Goal: Task Accomplishment & Management: Manage account settings

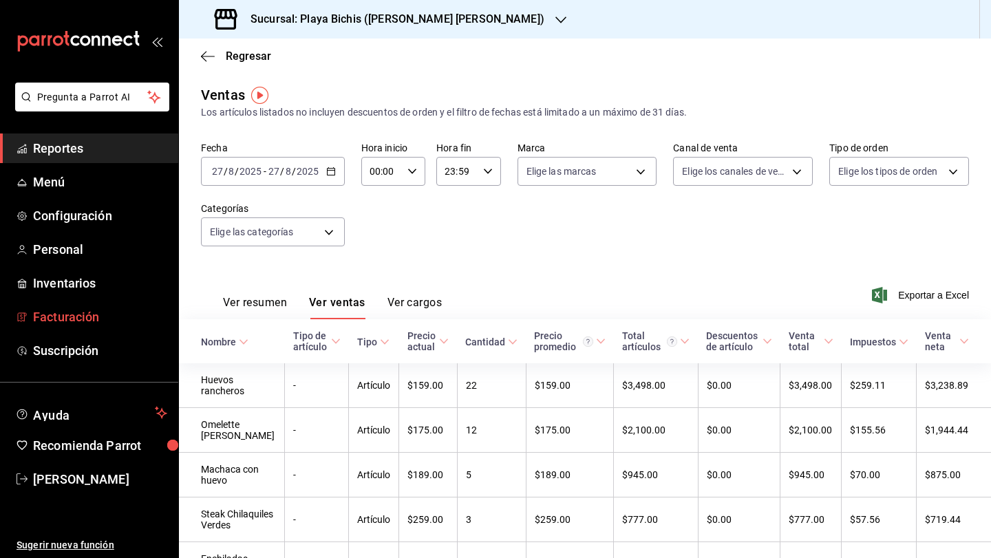
click at [71, 317] on span "Facturación" at bounding box center [100, 317] width 134 height 19
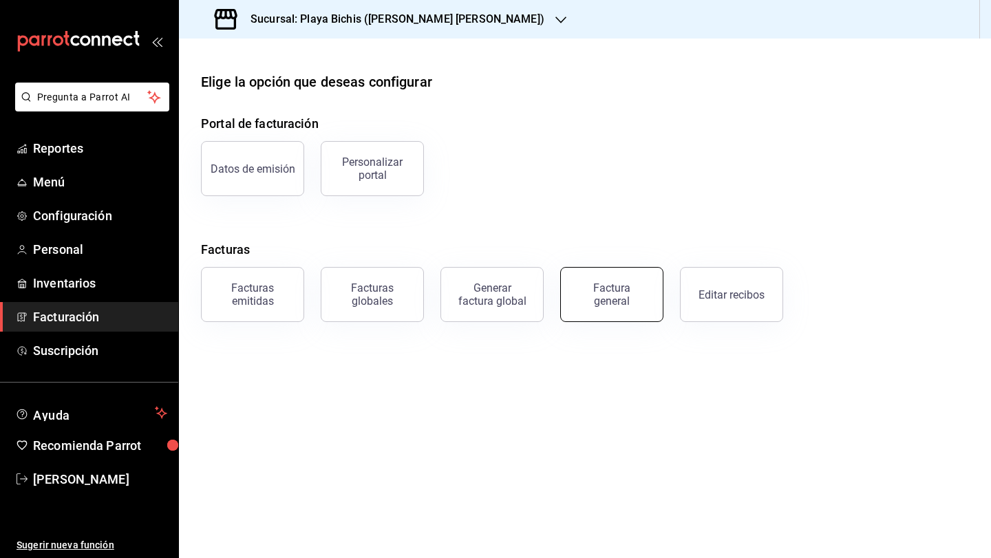
click at [599, 290] on div "Factura general" at bounding box center [612, 295] width 69 height 26
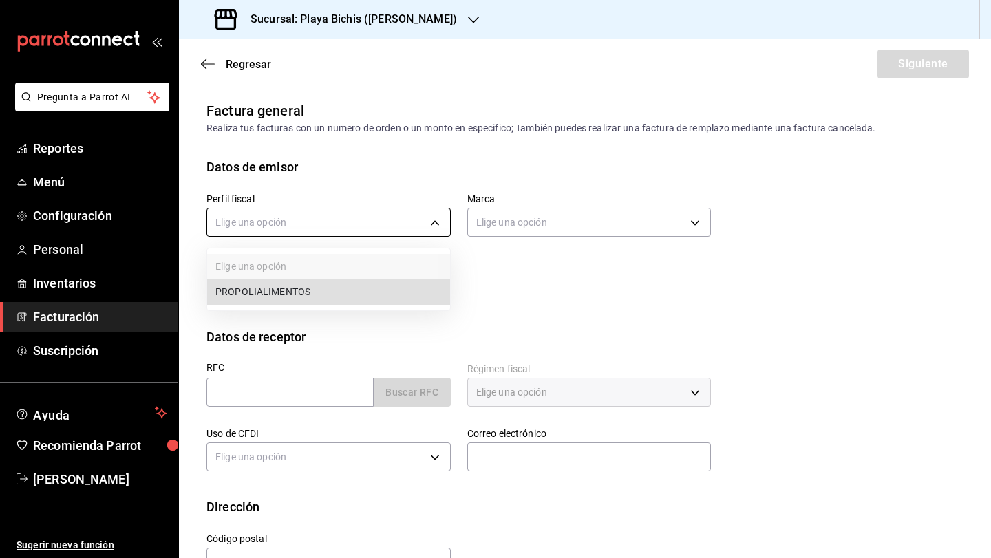
click at [430, 224] on body "Pregunta a Parrot AI Reportes Menú Configuración Personal Inventarios Facturaci…" at bounding box center [495, 279] width 991 height 558
click at [370, 286] on li "PROPOLIALIMENTOS" at bounding box center [328, 291] width 243 height 25
type input "98789bbc-3643-442e-bea3-a0897877bbaf"
type input "4ba3d68a-2a71-4bf4-8272-d27f8f663470"
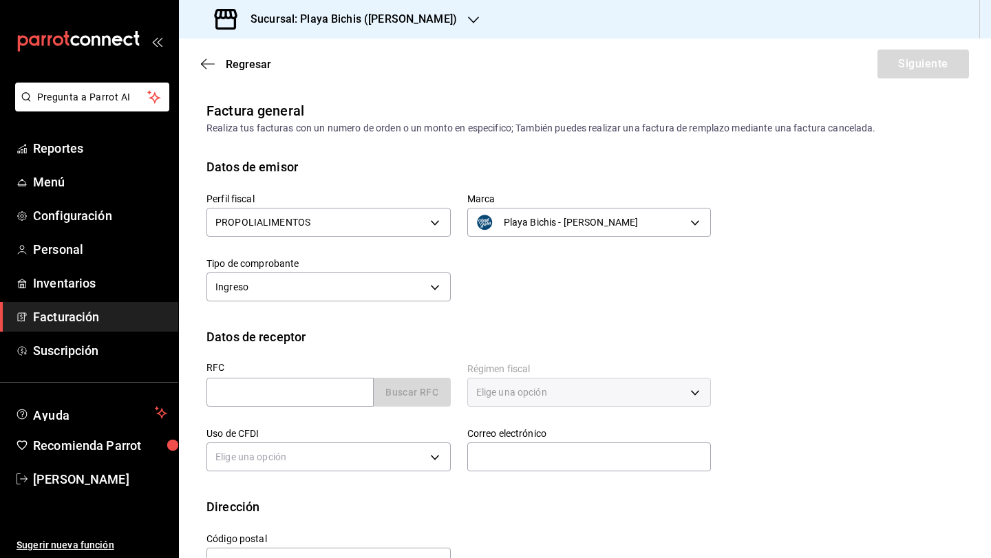
click at [550, 204] on div "Playa Bichis - [PERSON_NAME] 4ba3d68a-2a71-4bf4-8272-d27f8f663470" at bounding box center [589, 220] width 244 height 36
click at [542, 213] on body "Pregunta a Parrot AI Reportes Menú Configuración Personal Inventarios Facturaci…" at bounding box center [495, 279] width 991 height 558
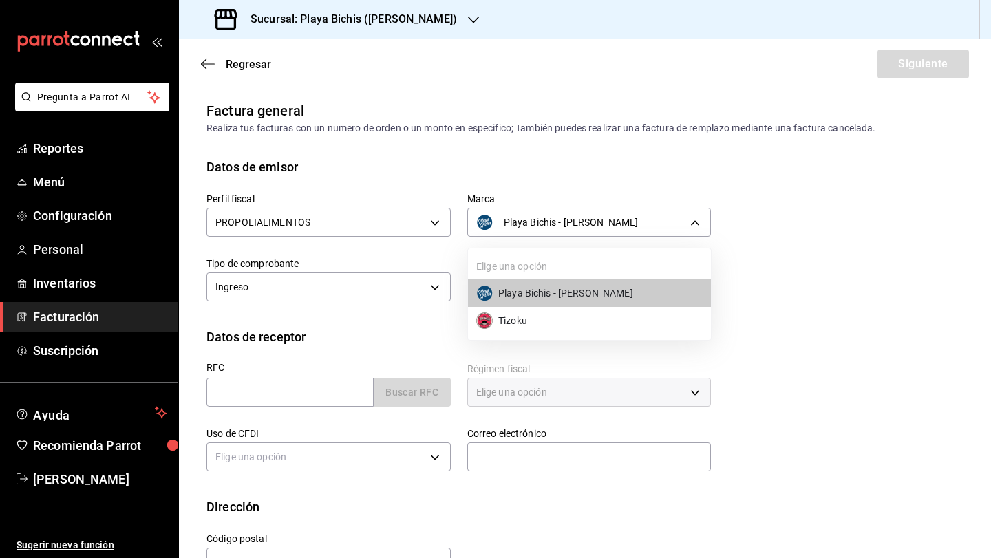
click at [505, 169] on div at bounding box center [495, 279] width 991 height 558
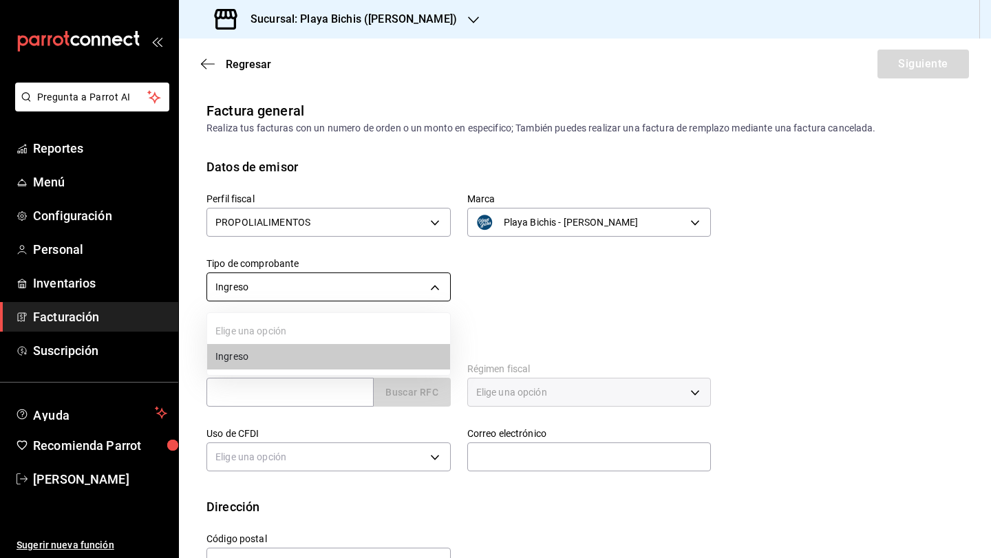
click at [411, 293] on body "Pregunta a Parrot AI Reportes Menú Configuración Personal Inventarios Facturaci…" at bounding box center [495, 279] width 991 height 558
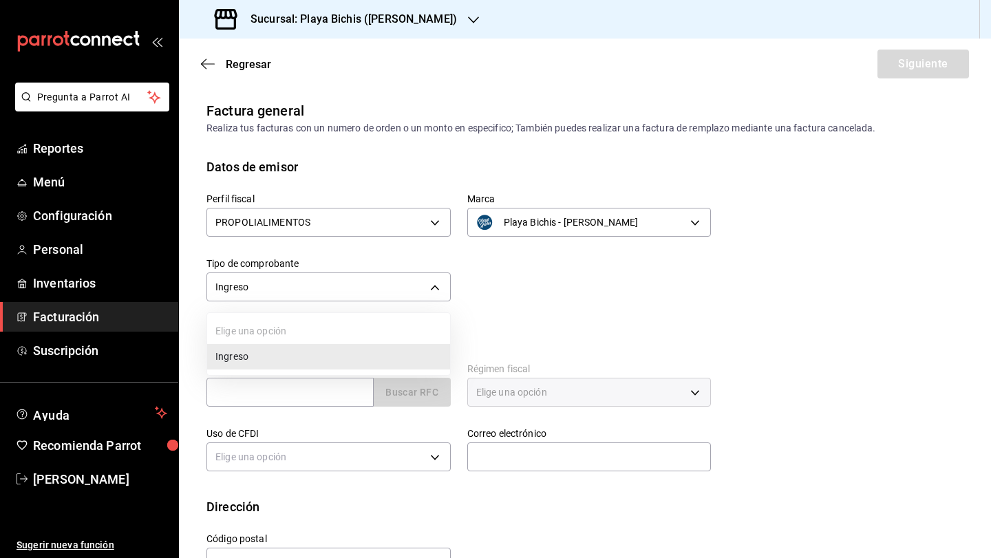
click at [371, 357] on li "Ingreso" at bounding box center [328, 356] width 243 height 25
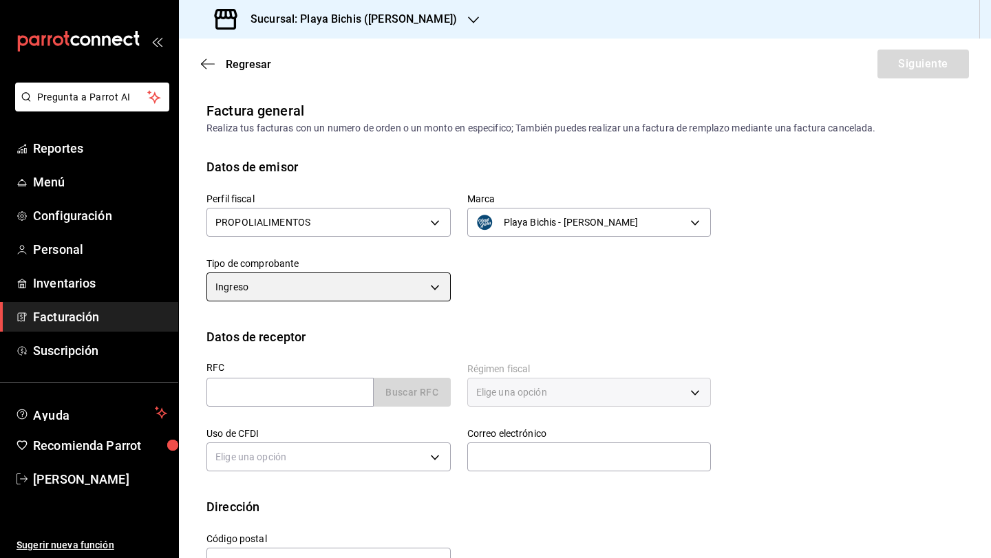
scroll to position [43, 0]
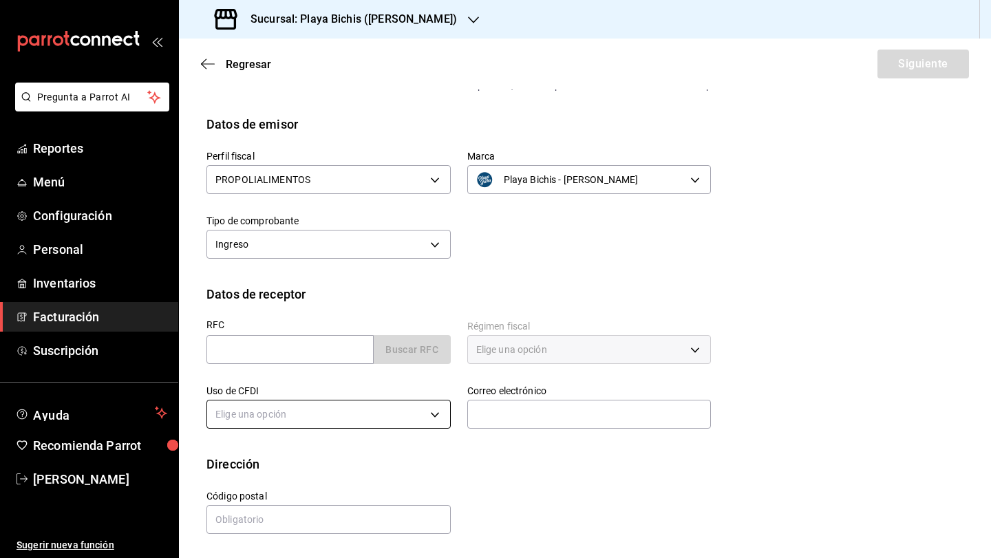
click at [423, 419] on body "Pregunta a Parrot AI Reportes Menú Configuración Personal Inventarios Facturaci…" at bounding box center [495, 279] width 991 height 558
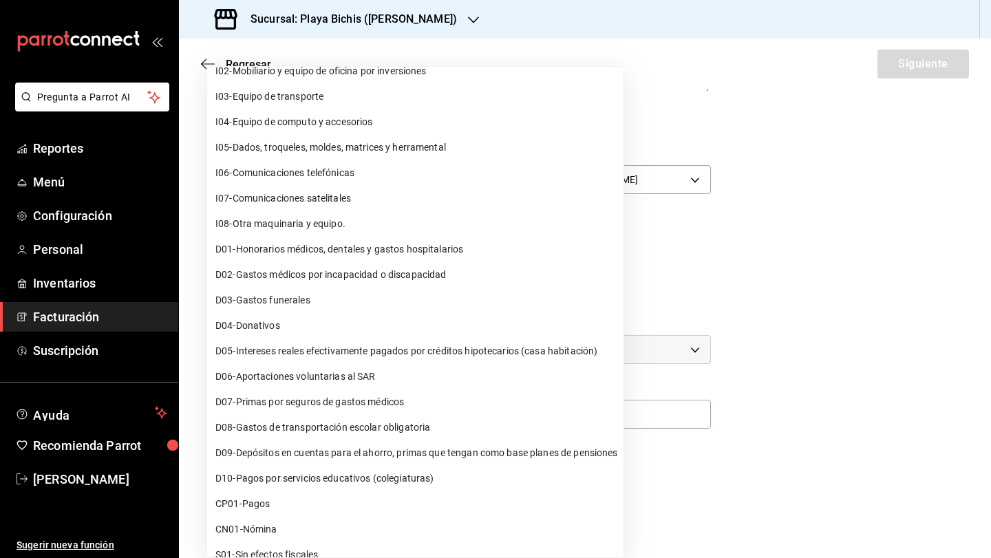
scroll to position [157, 0]
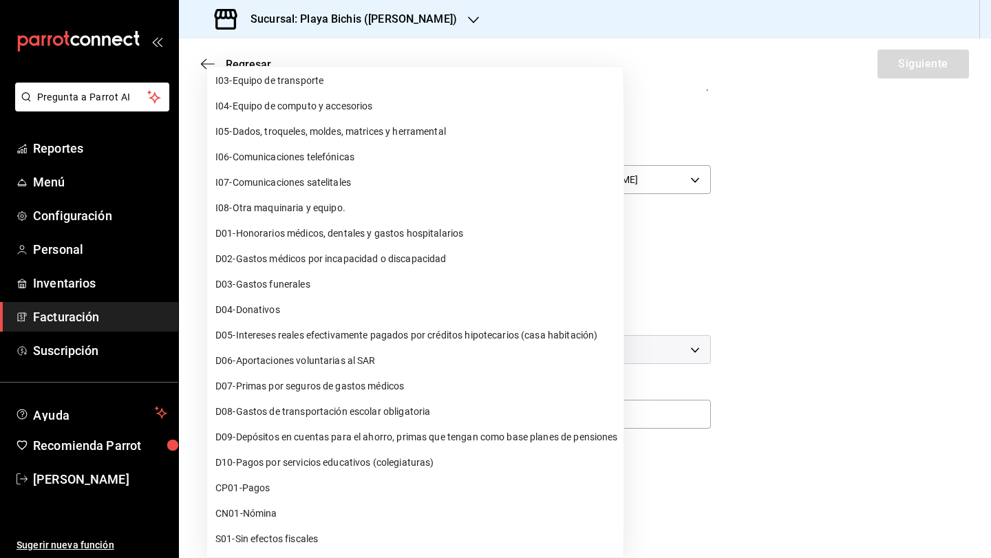
click at [358, 544] on li "S01 - Sin efectos fiscales" at bounding box center [415, 539] width 416 height 25
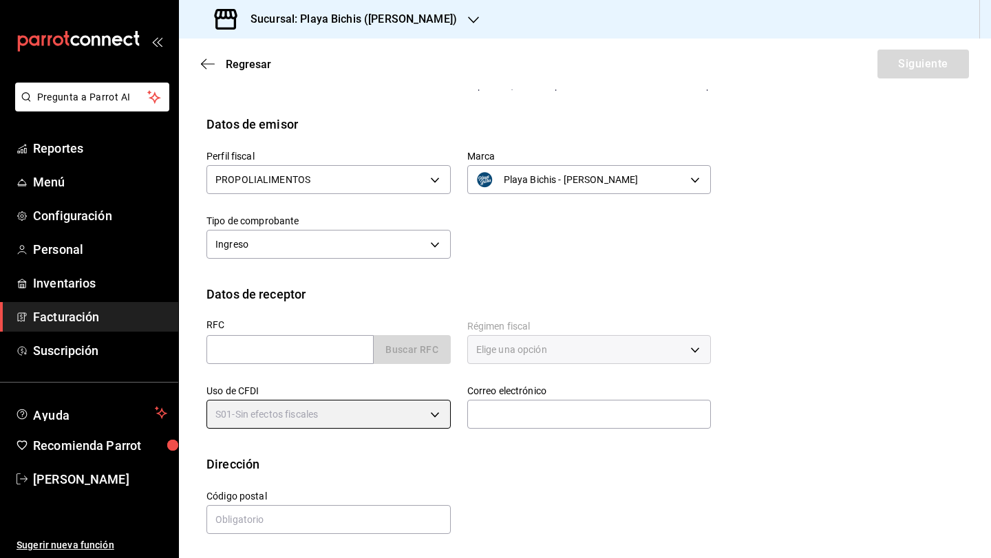
type input "S01"
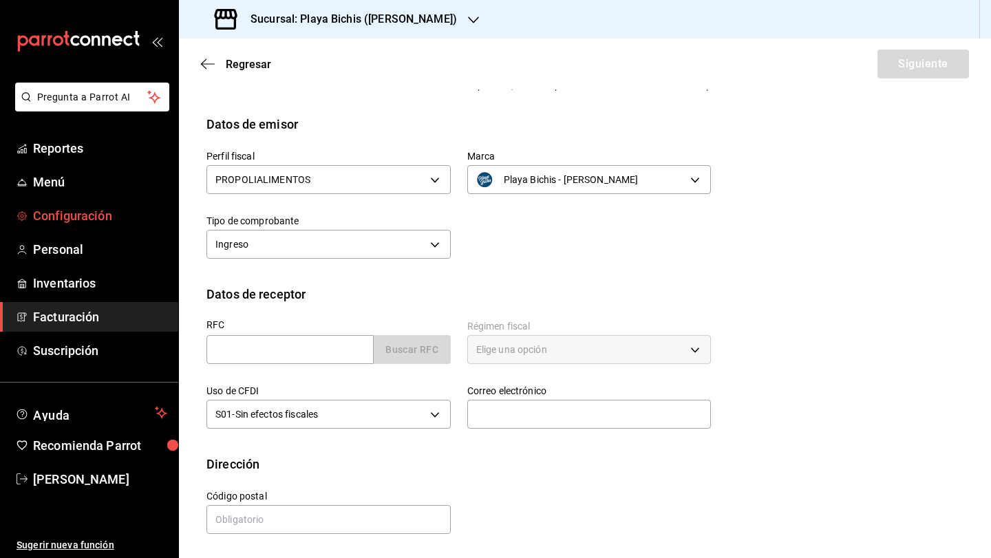
click at [59, 221] on span "Configuración" at bounding box center [100, 216] width 134 height 19
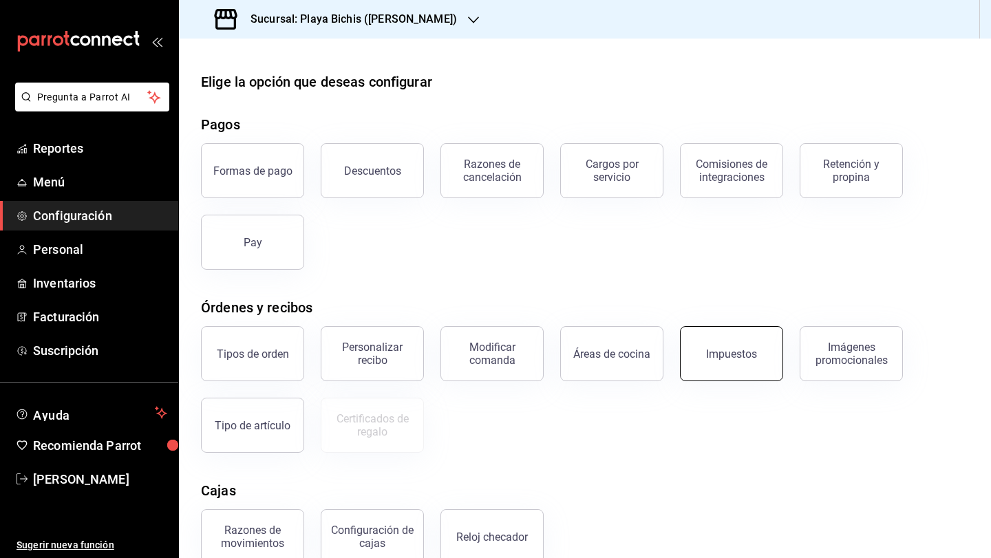
click at [746, 350] on div "Impuestos" at bounding box center [731, 354] width 51 height 13
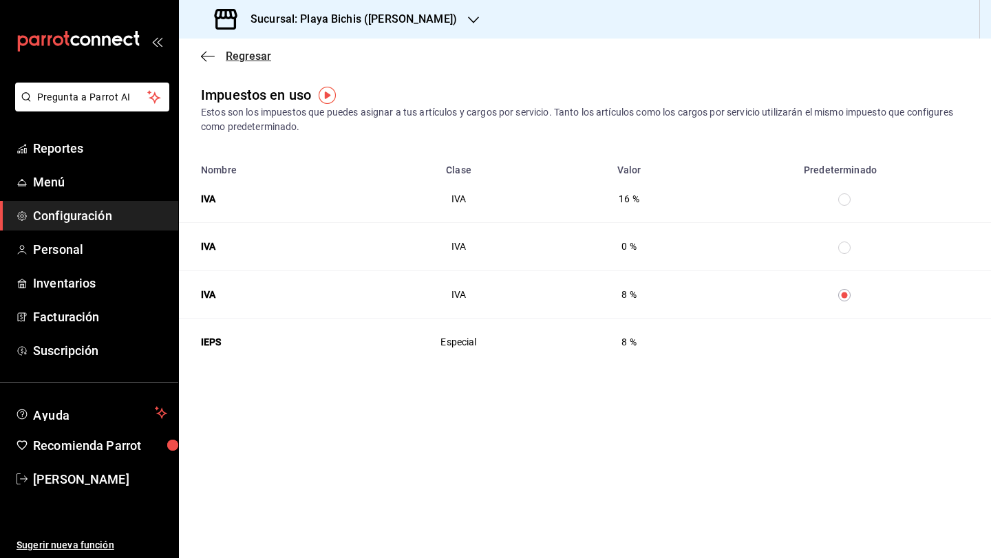
click at [207, 52] on icon "button" at bounding box center [208, 56] width 14 height 12
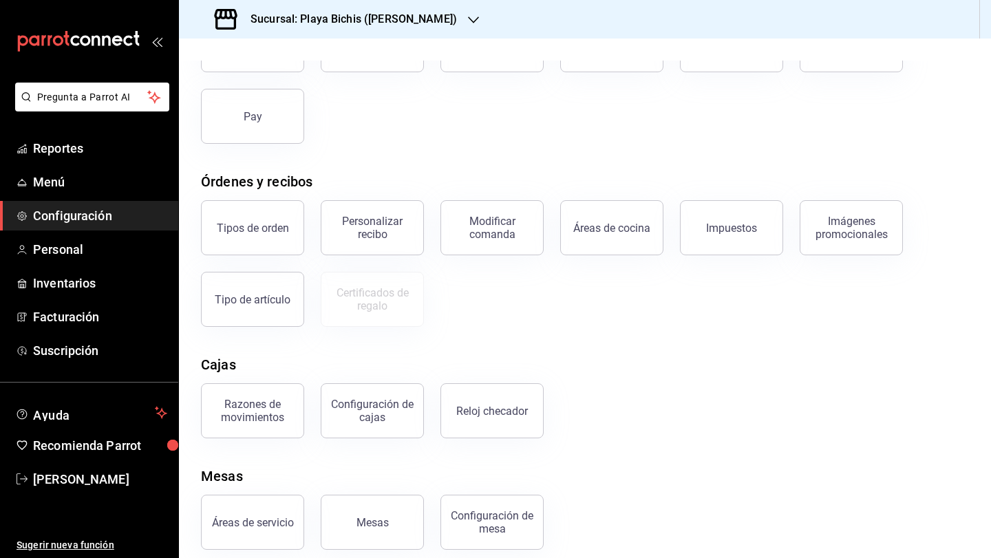
scroll to position [140, 0]
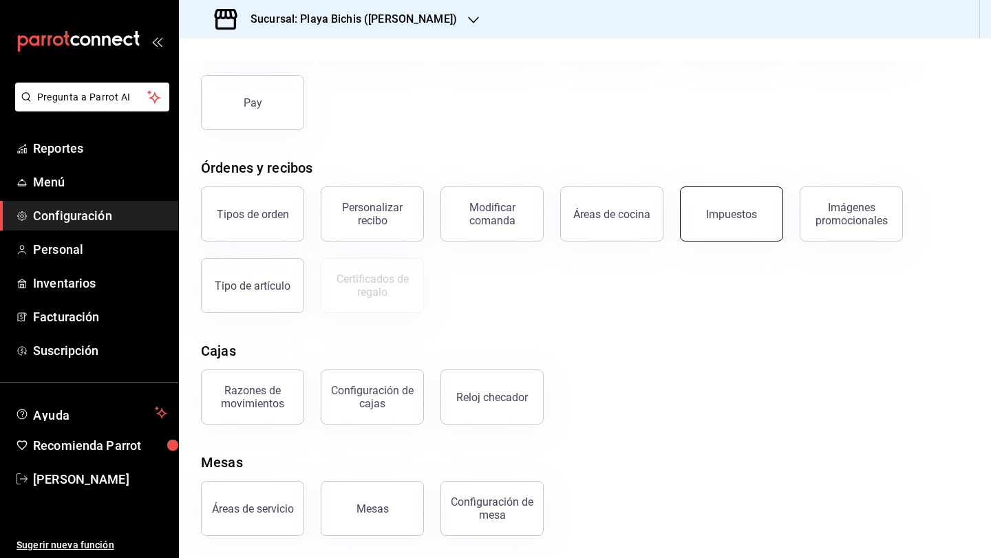
click at [765, 222] on button "Impuestos" at bounding box center [731, 214] width 103 height 55
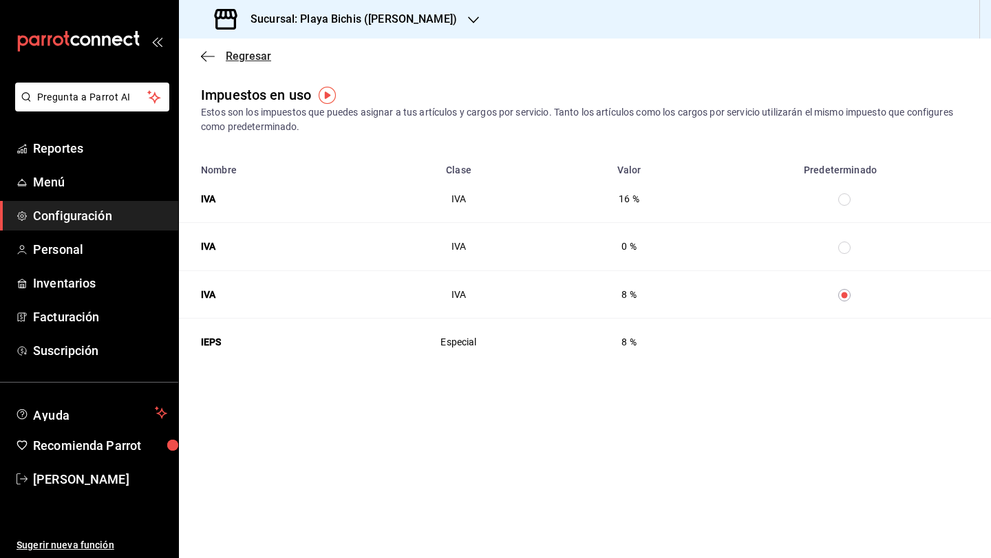
click at [207, 56] on icon "button" at bounding box center [208, 56] width 14 height 12
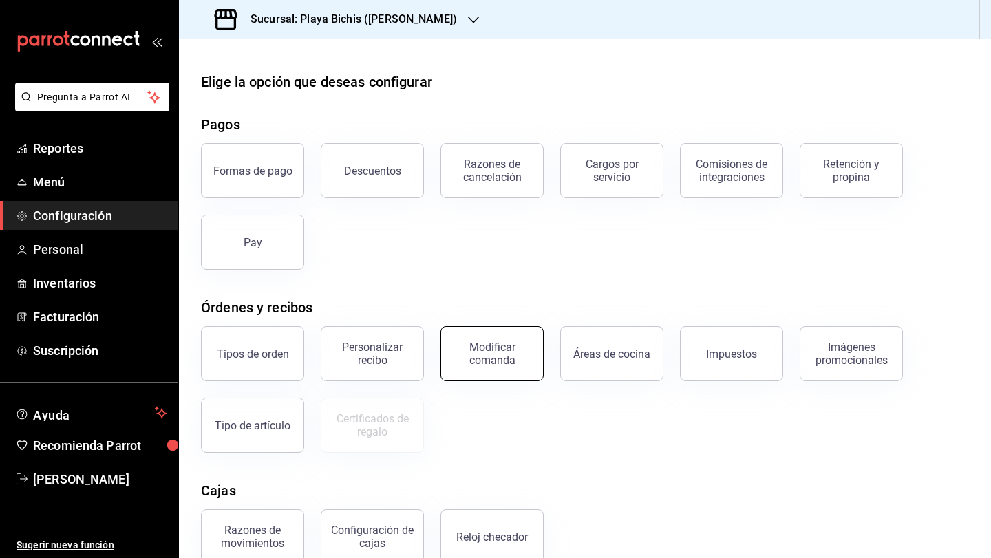
click at [512, 359] on div "Modificar comanda" at bounding box center [491, 354] width 85 height 26
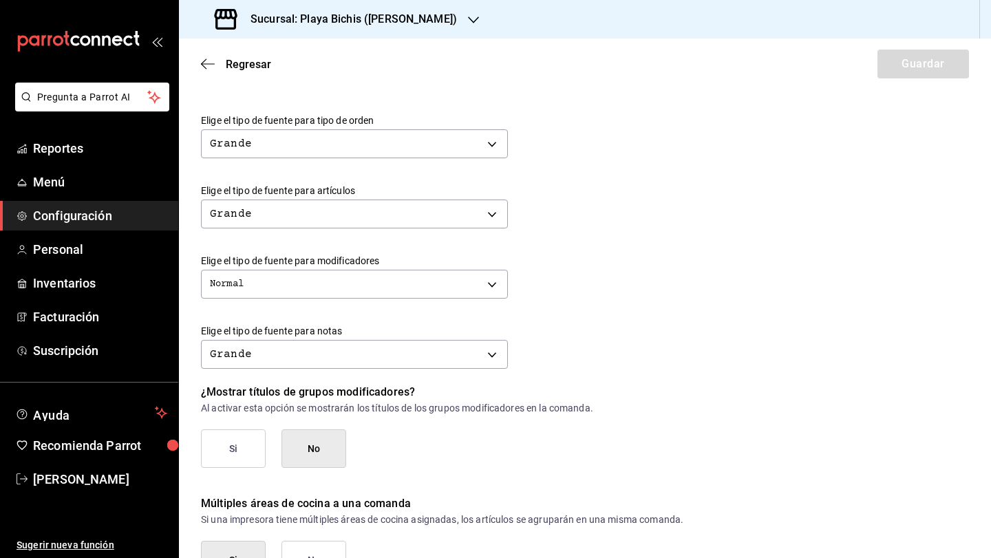
scroll to position [542, 0]
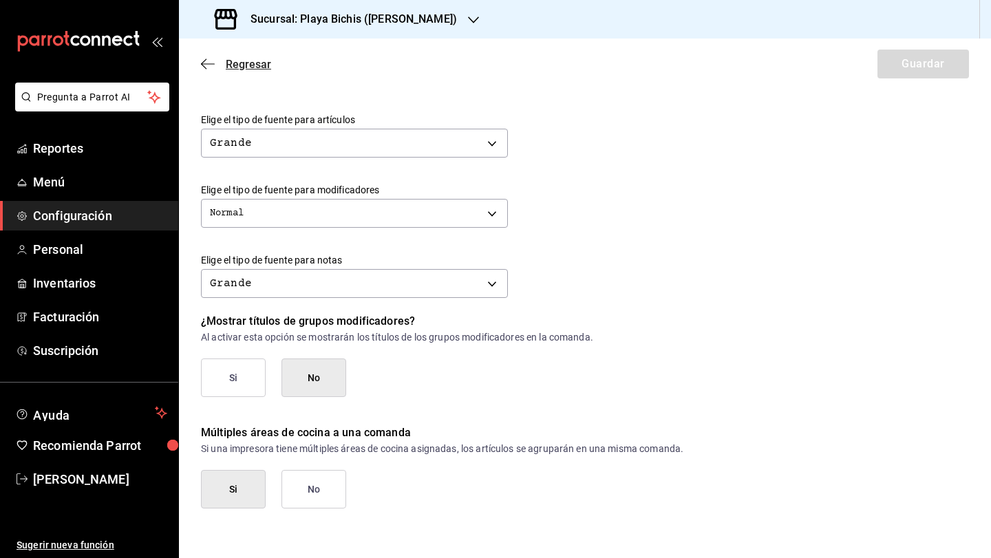
click at [207, 58] on icon "button" at bounding box center [208, 64] width 14 height 12
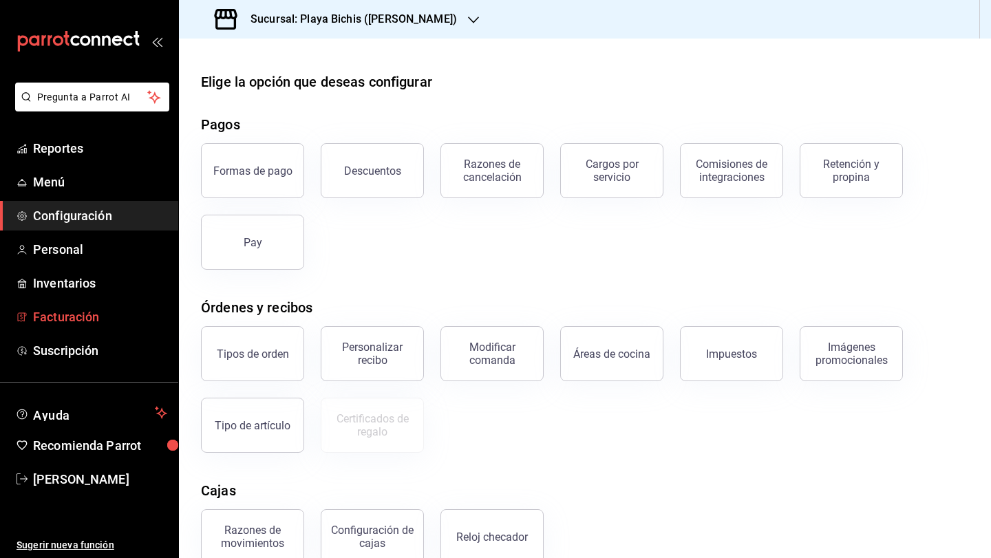
click at [73, 312] on span "Facturación" at bounding box center [100, 317] width 134 height 19
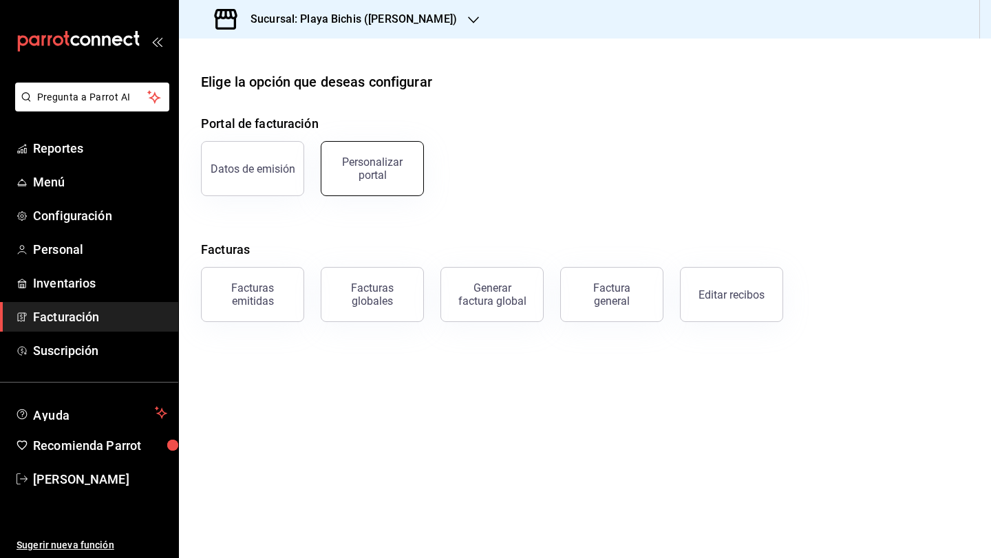
click at [377, 178] on div "Personalizar portal" at bounding box center [372, 169] width 85 height 26
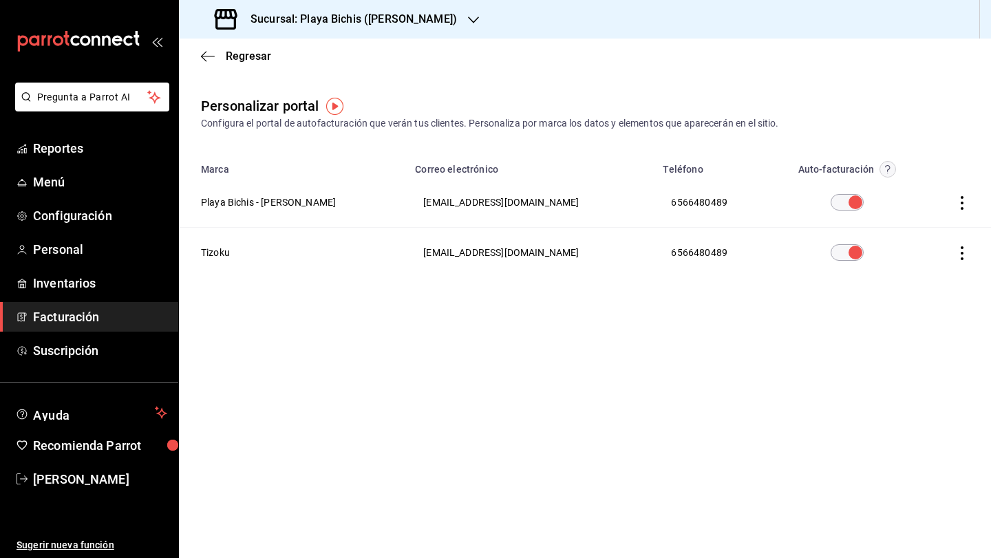
click at [964, 206] on icon "button" at bounding box center [962, 203] width 14 height 14
click at [912, 215] on span "Visitar sitio" at bounding box center [881, 220] width 67 height 12
click at [964, 199] on icon "button" at bounding box center [962, 203] width 14 height 14
click at [915, 197] on li "Editar" at bounding box center [901, 185] width 138 height 35
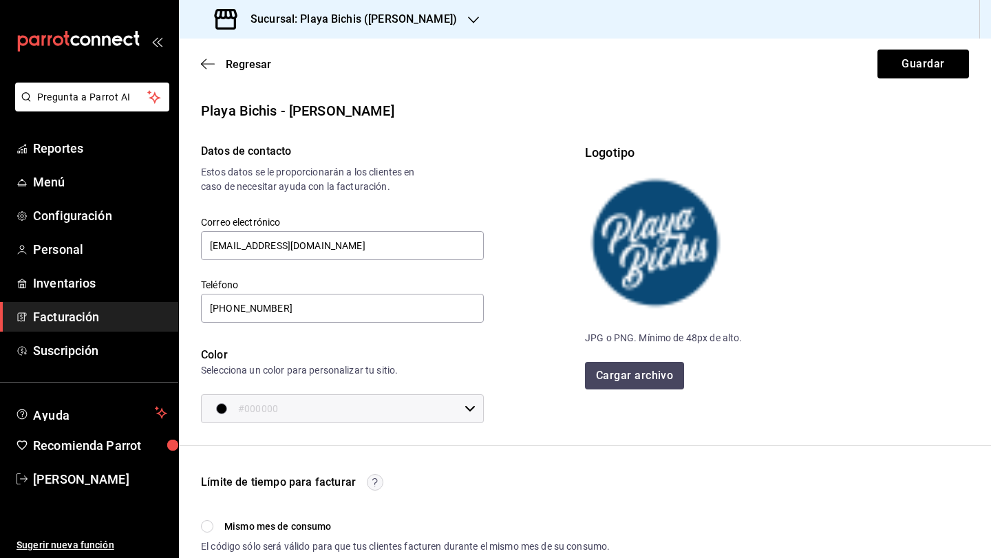
click at [206, 52] on div "Regresar Guardar" at bounding box center [585, 64] width 812 height 51
click at [204, 65] on icon "button" at bounding box center [208, 64] width 14 height 12
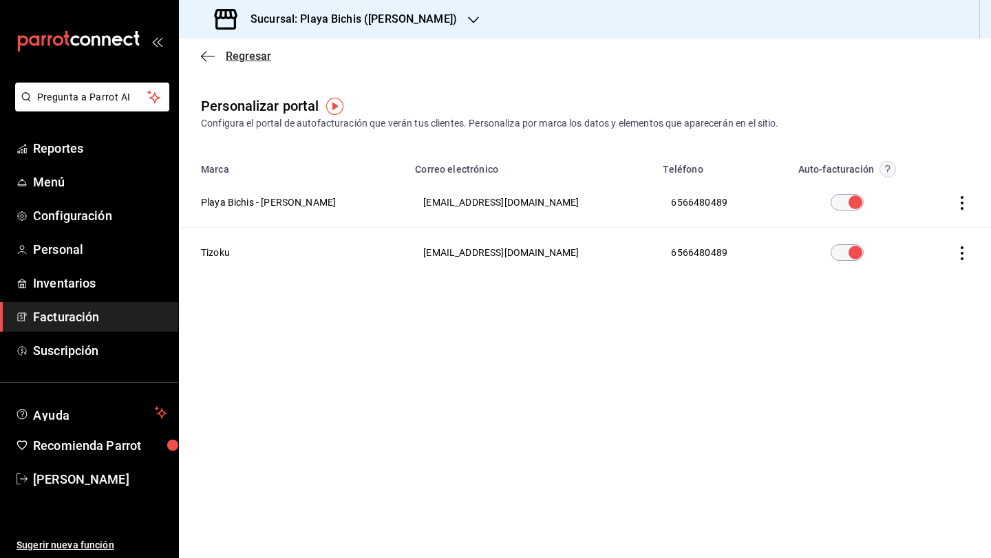
click at [207, 56] on icon "button" at bounding box center [208, 56] width 14 height 12
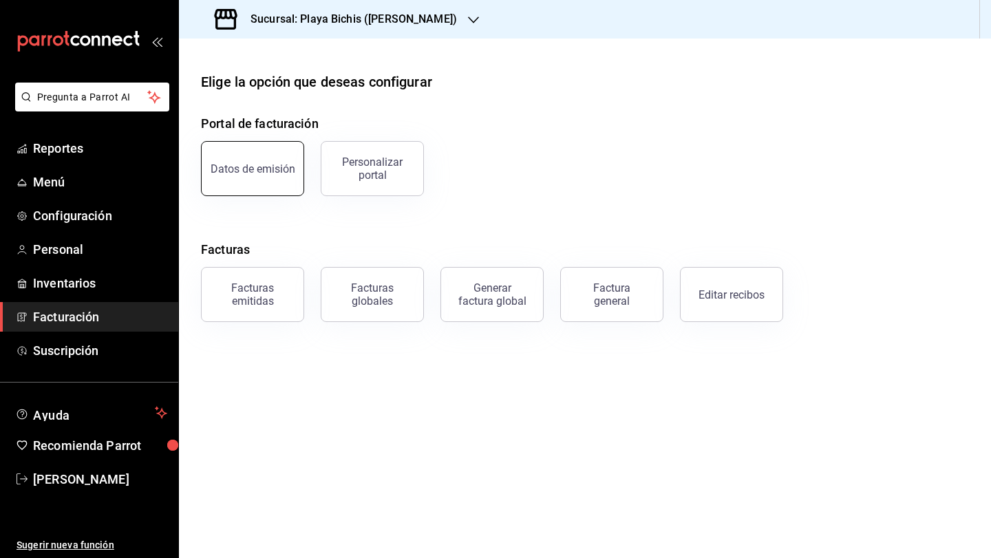
click at [279, 184] on button "Datos de emisión" at bounding box center [252, 168] width 103 height 55
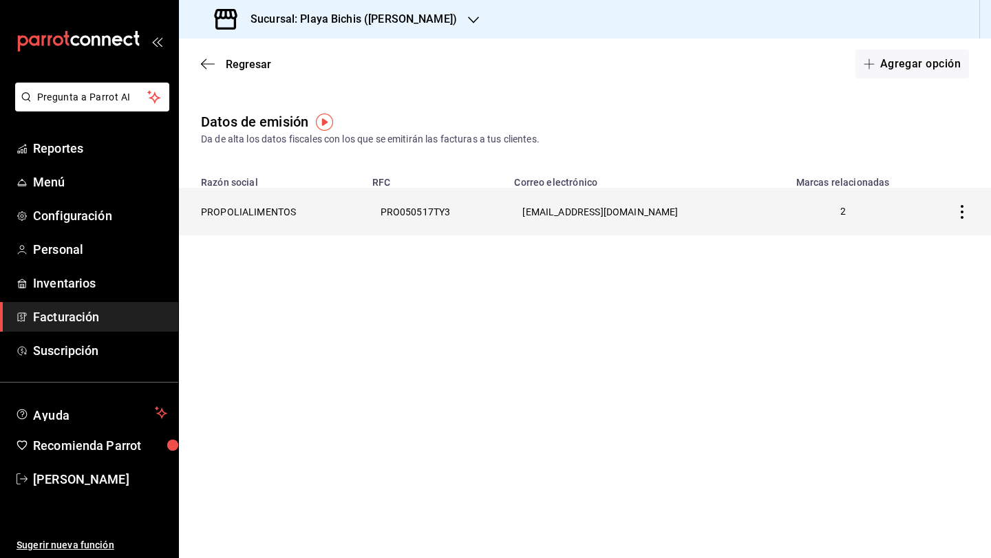
click at [401, 221] on th "PRO050517TY3" at bounding box center [435, 211] width 142 height 47
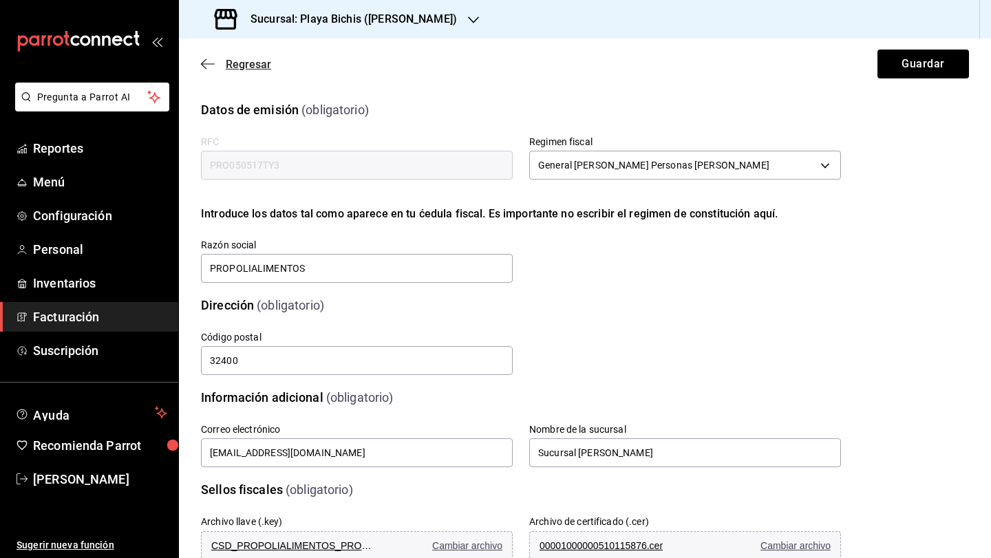
click at [218, 67] on span "Regresar" at bounding box center [236, 64] width 70 height 13
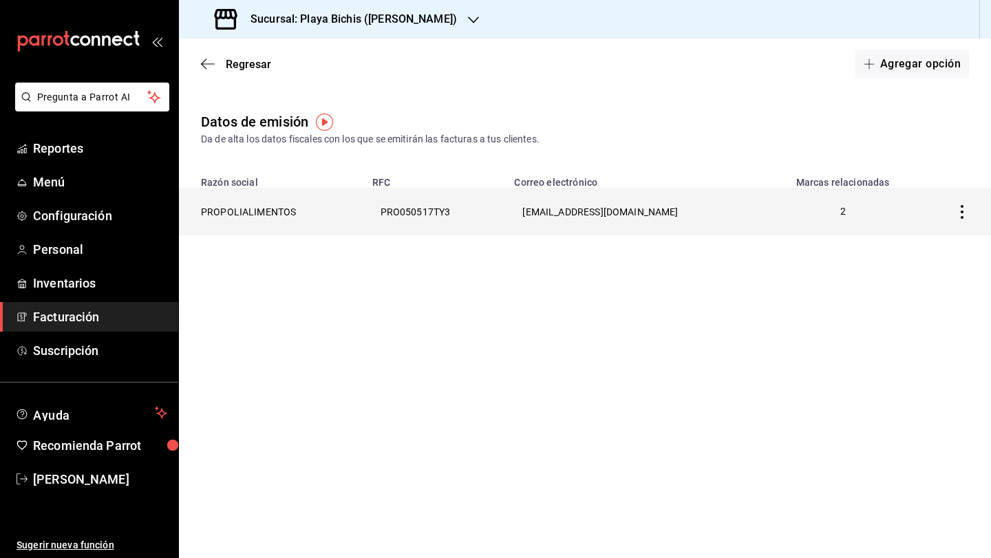
click at [964, 215] on icon "button" at bounding box center [962, 212] width 14 height 14
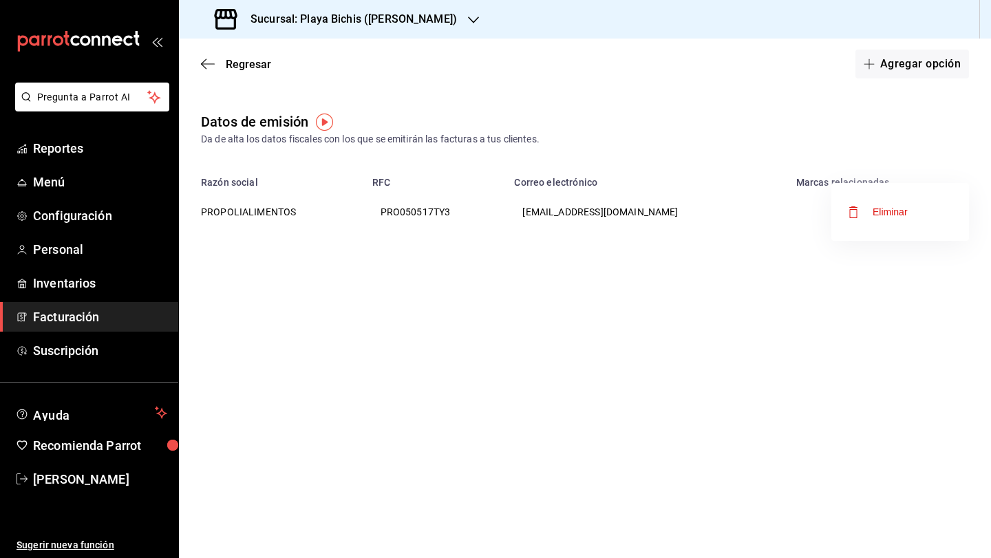
click at [206, 70] on div at bounding box center [495, 279] width 991 height 558
click at [208, 65] on icon "button" at bounding box center [208, 64] width 14 height 12
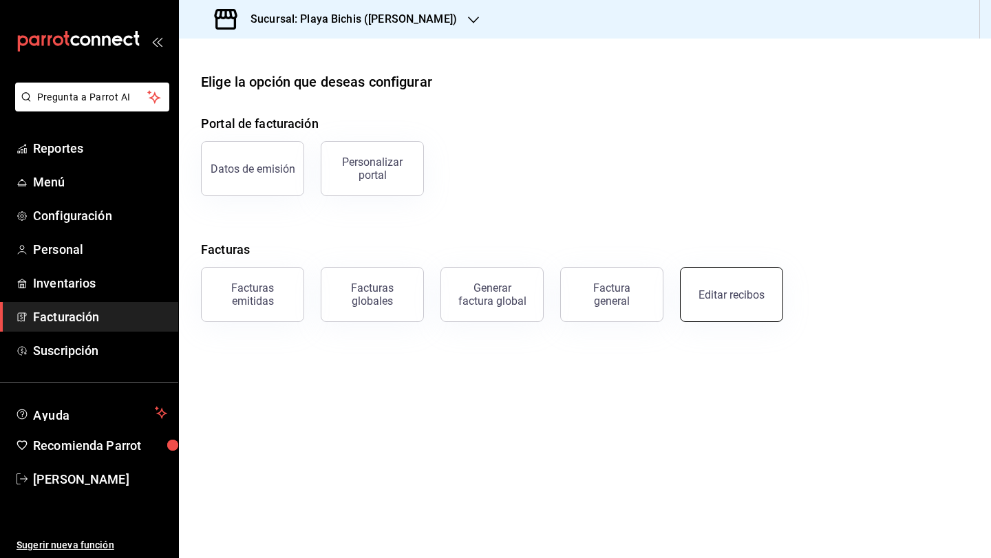
click at [746, 293] on div "Editar recibos" at bounding box center [732, 294] width 66 height 13
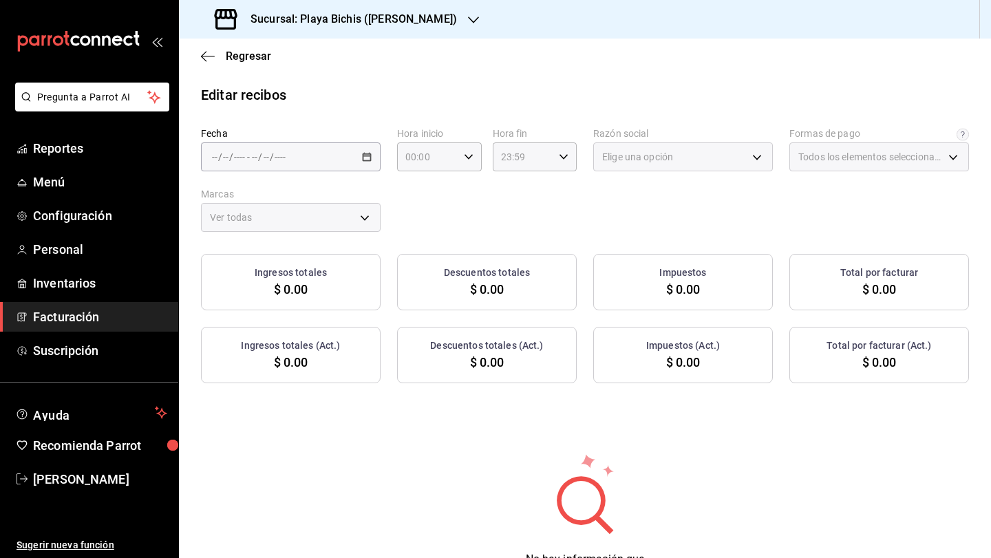
type input "3fceb3f9-c731-4fc1-a75c-4c7f95d77329"
click at [213, 54] on icon "button" at bounding box center [208, 56] width 14 height 12
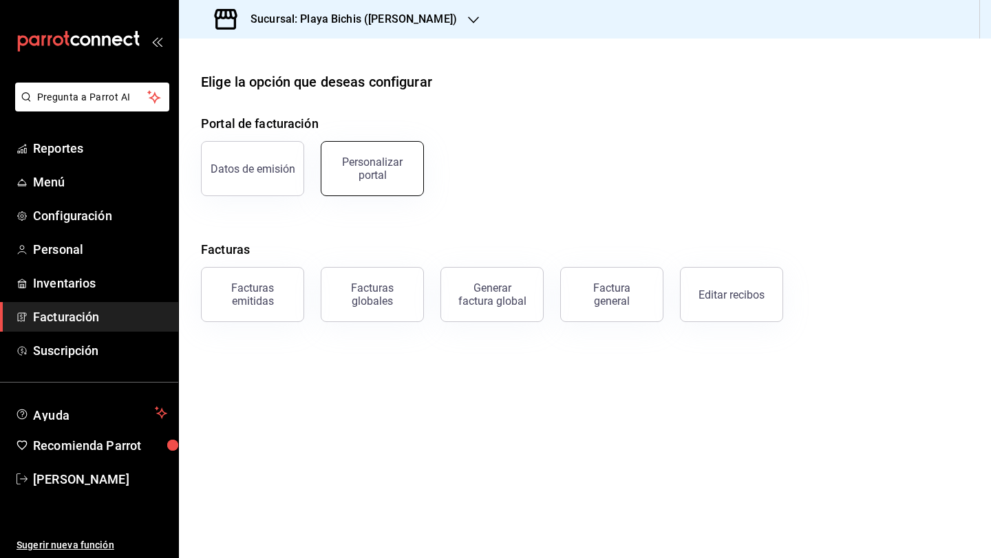
click at [377, 167] on div "Personalizar portal" at bounding box center [372, 169] width 85 height 26
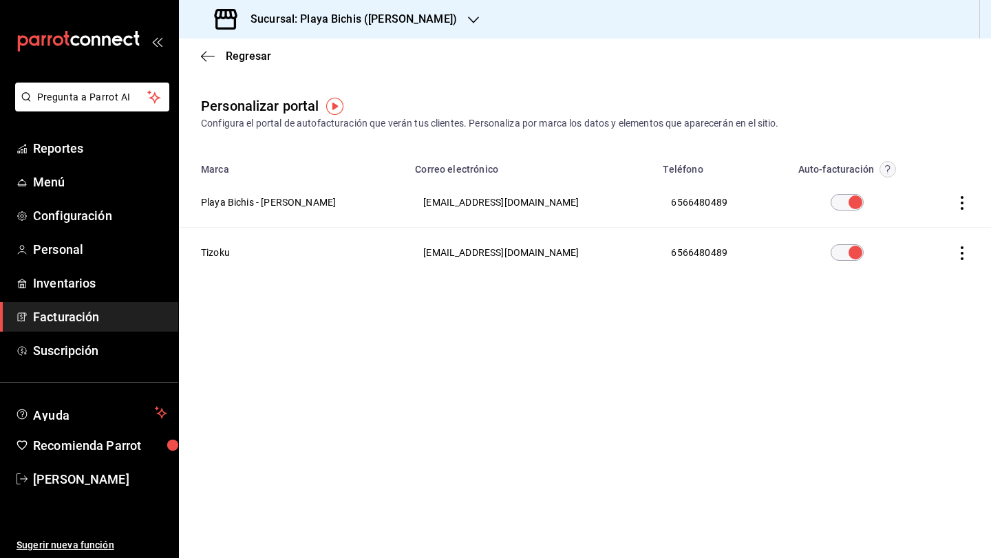
click at [952, 202] on th at bounding box center [956, 203] width 69 height 50
click at [209, 63] on div "Regresar" at bounding box center [585, 56] width 812 height 35
click at [208, 50] on icon "button" at bounding box center [208, 56] width 14 height 12
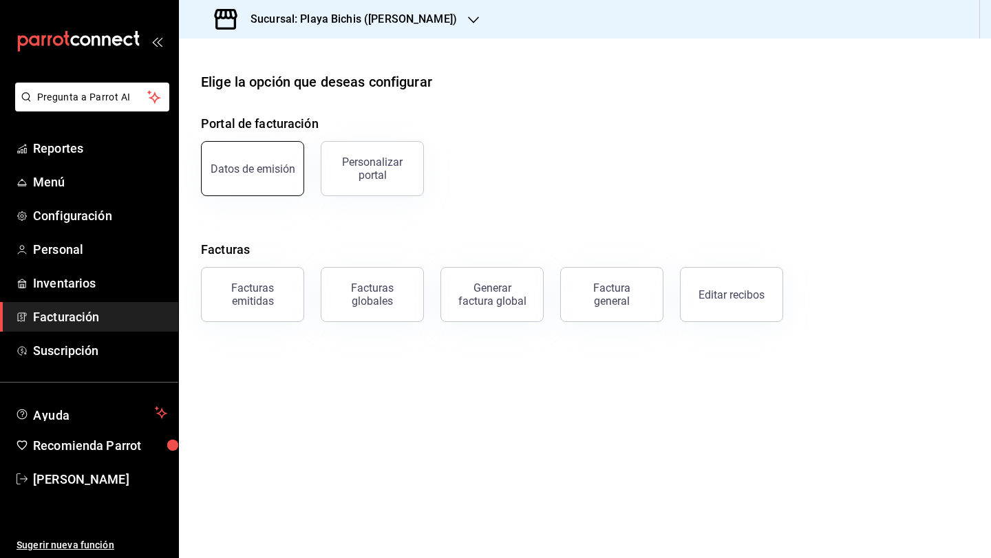
click at [267, 158] on button "Datos de emisión" at bounding box center [252, 168] width 103 height 55
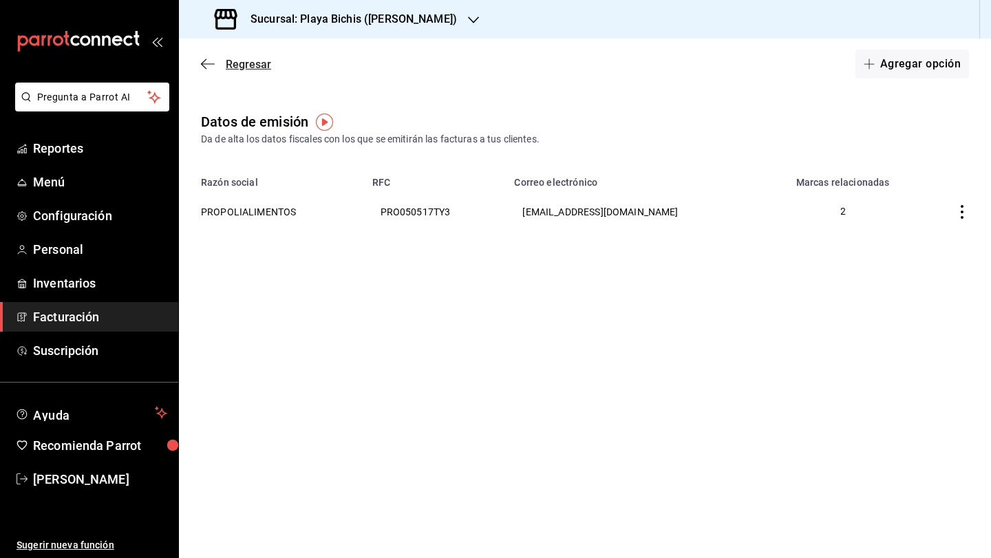
click at [208, 64] on icon "button" at bounding box center [208, 63] width 14 height 1
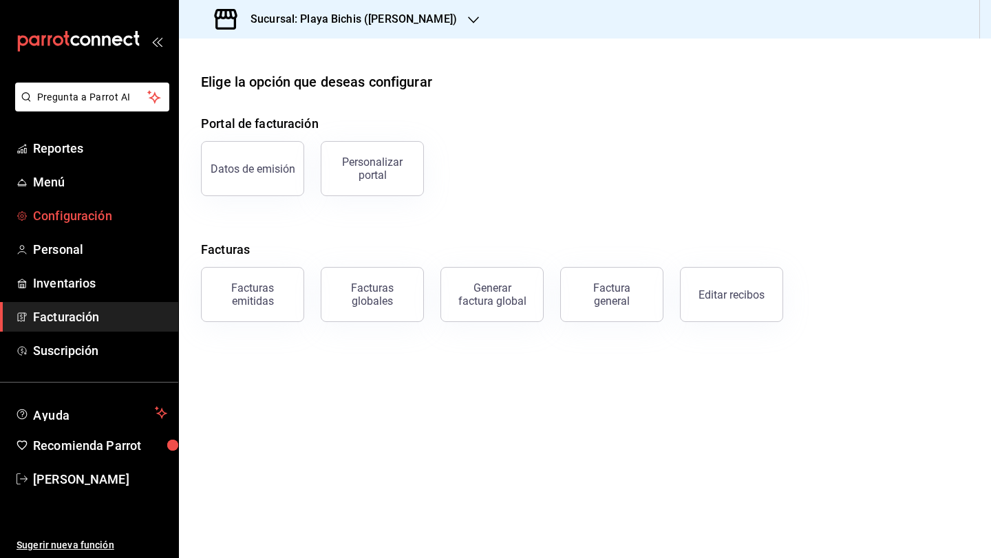
click at [89, 209] on span "Configuración" at bounding box center [100, 216] width 134 height 19
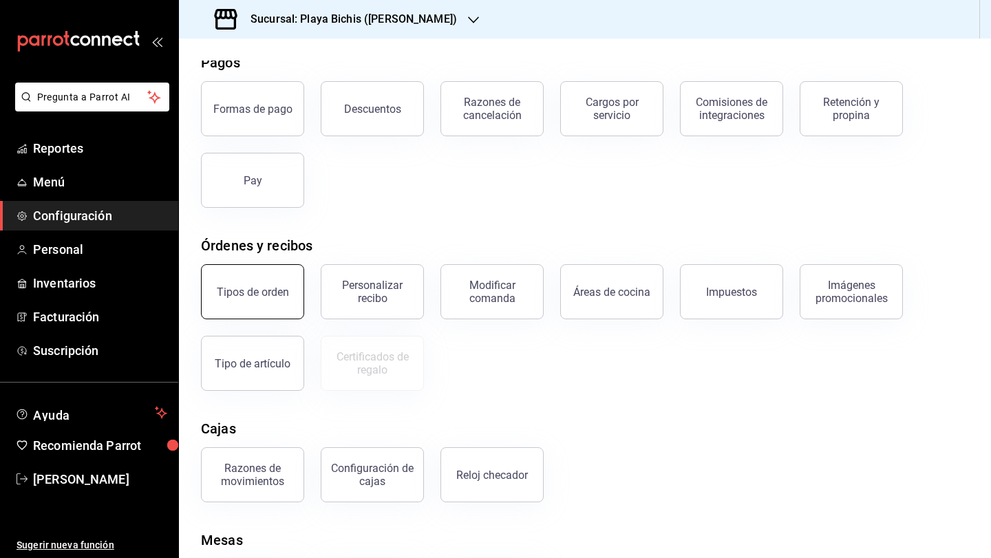
scroll to position [140, 0]
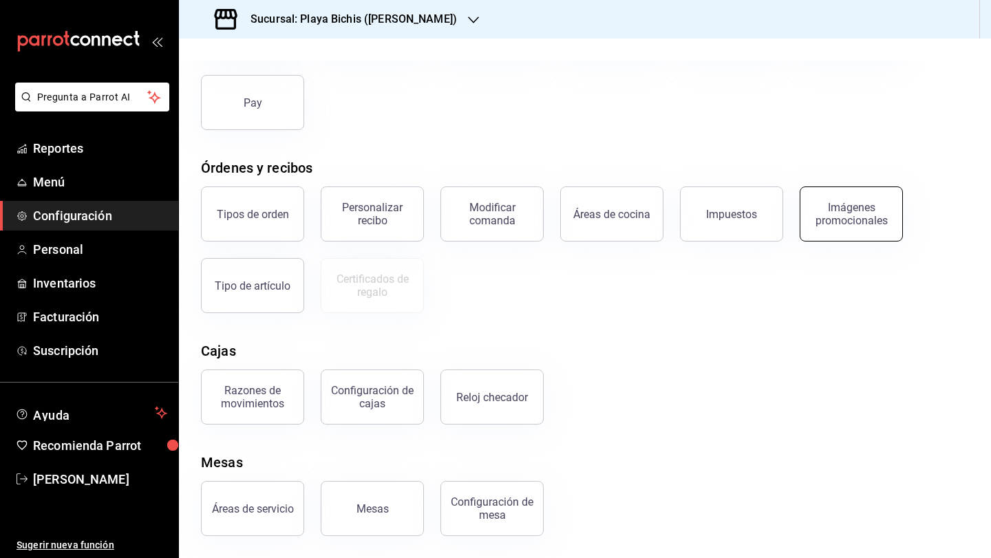
click at [846, 200] on button "Imágenes promocionales" at bounding box center [851, 214] width 103 height 55
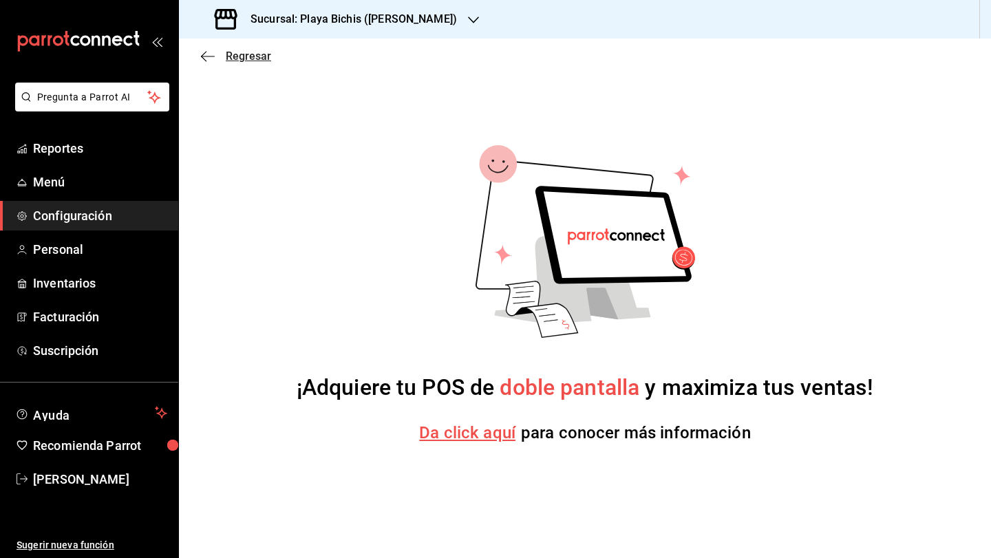
click at [204, 54] on icon "button" at bounding box center [208, 56] width 14 height 12
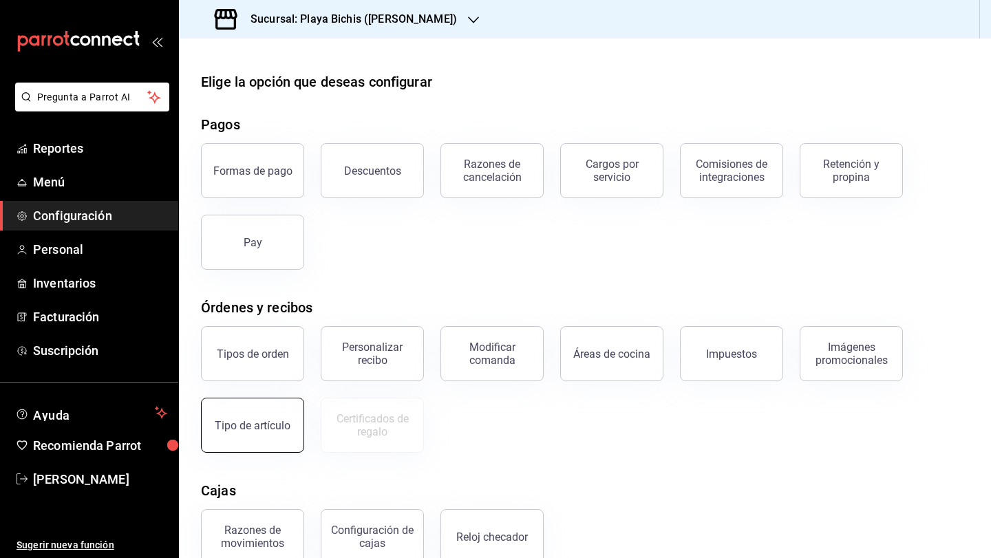
click at [266, 423] on div "Tipo de artículo" at bounding box center [253, 425] width 76 height 13
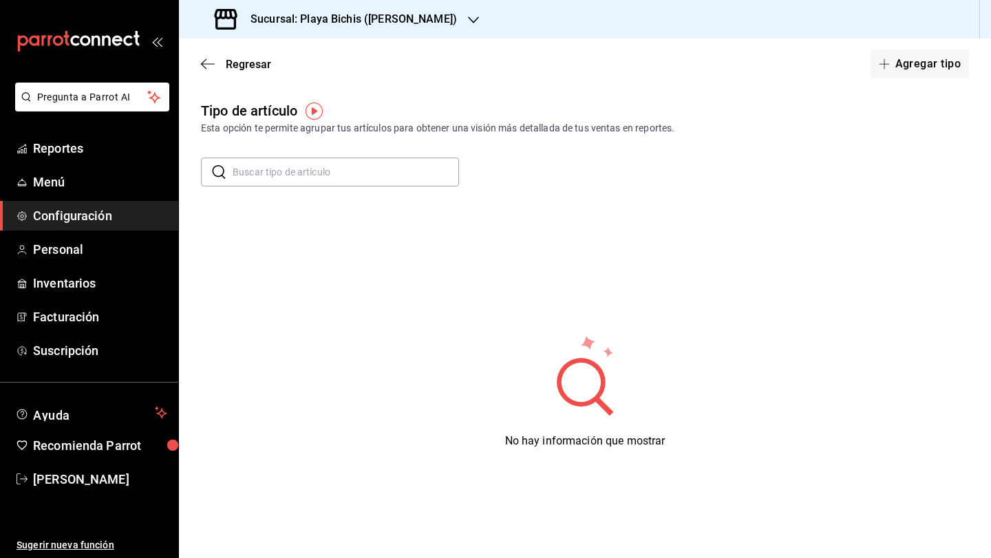
click at [266, 169] on input "text" at bounding box center [346, 172] width 226 height 28
click at [221, 95] on main "Regresar Agregar tipo Tipo de artículo Esta opción te permite agrupar tus artíc…" at bounding box center [585, 323] width 812 height 569
click at [195, 53] on div "Regresar Agregar tipo" at bounding box center [585, 64] width 812 height 51
click at [202, 56] on div "Regresar Agregar tipo" at bounding box center [585, 64] width 812 height 51
click at [922, 73] on button "Agregar tipo" at bounding box center [920, 64] width 99 height 29
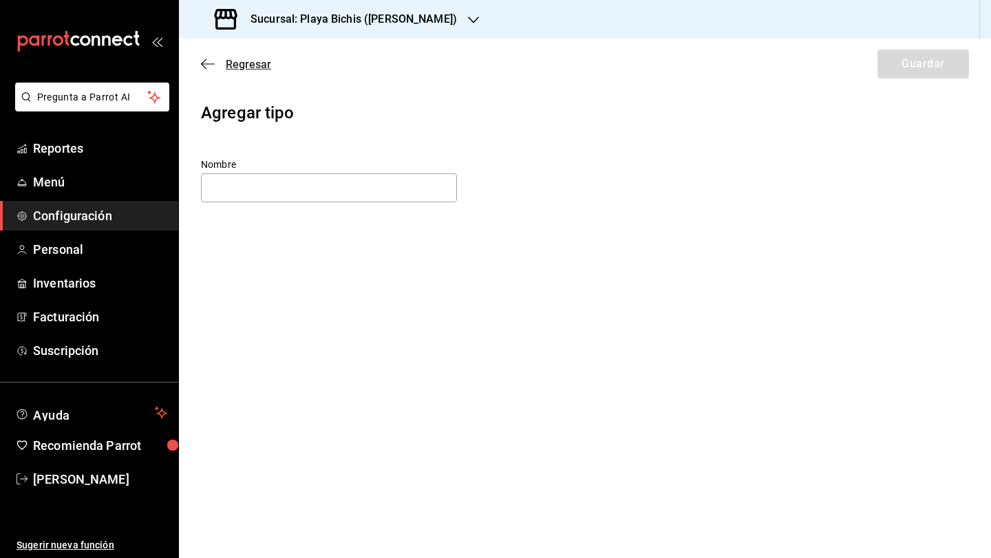
click at [208, 59] on icon "button" at bounding box center [208, 64] width 14 height 12
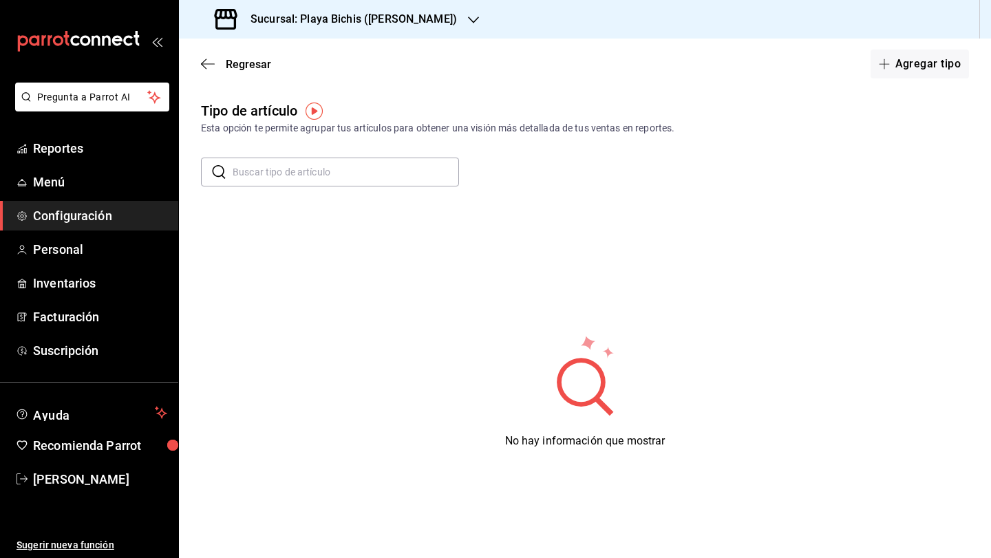
click at [208, 59] on icon "button" at bounding box center [208, 64] width 14 height 12
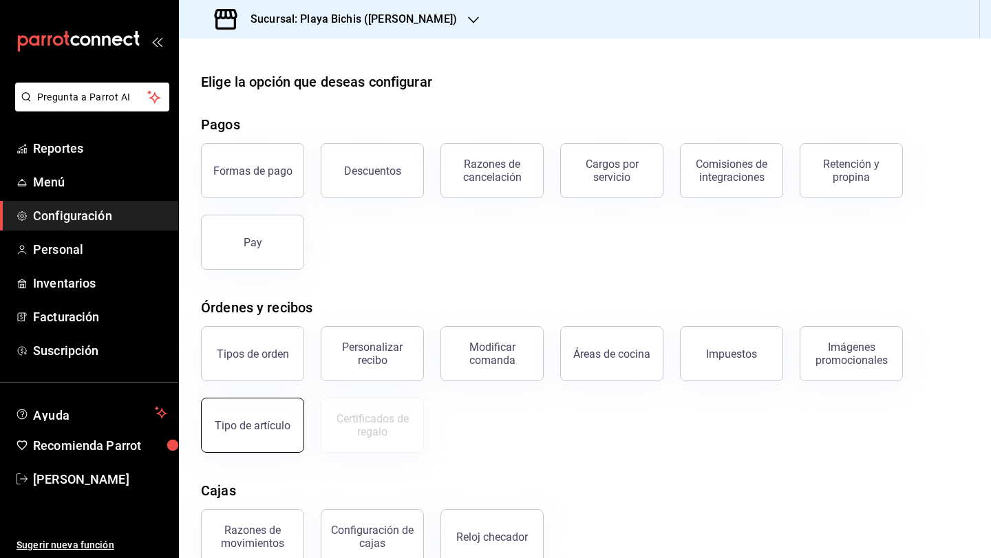
click at [277, 430] on div "Tipo de artículo" at bounding box center [253, 425] width 76 height 13
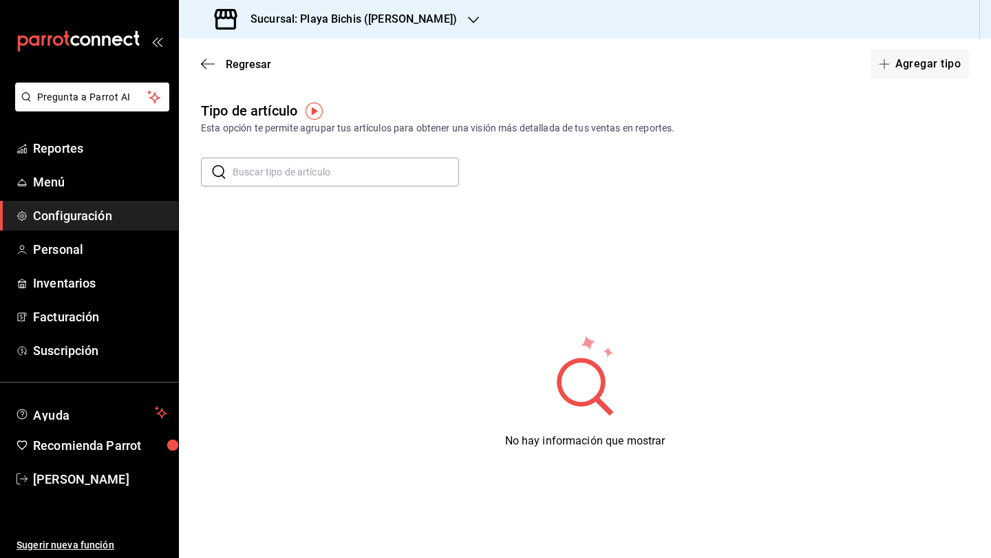
click at [304, 108] on div "Tipo de artículo Esta opción te permite agrupar tus artículos para obtener una …" at bounding box center [585, 117] width 812 height 35
click at [317, 110] on img "button" at bounding box center [314, 111] width 17 height 17
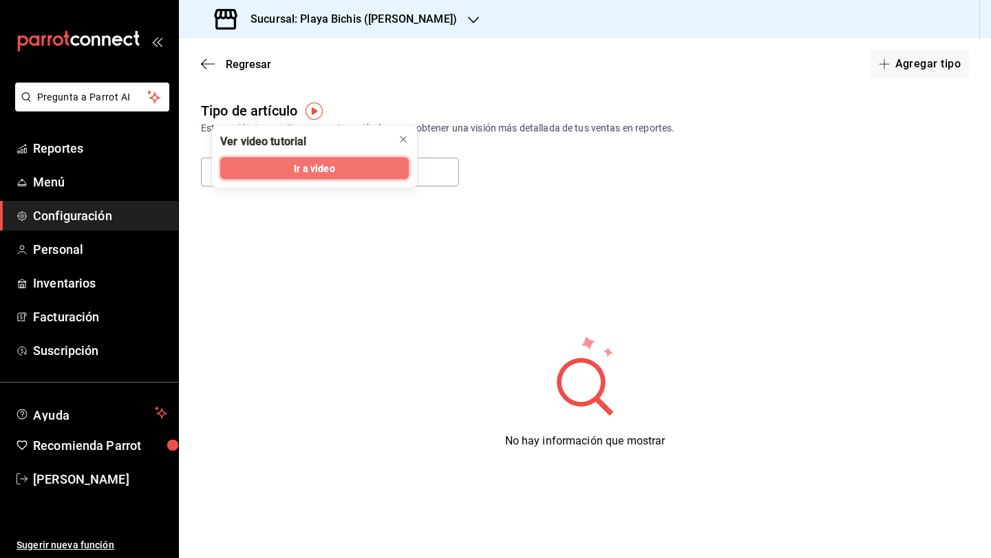
click at [316, 175] on span "Ir a video" at bounding box center [314, 168] width 41 height 14
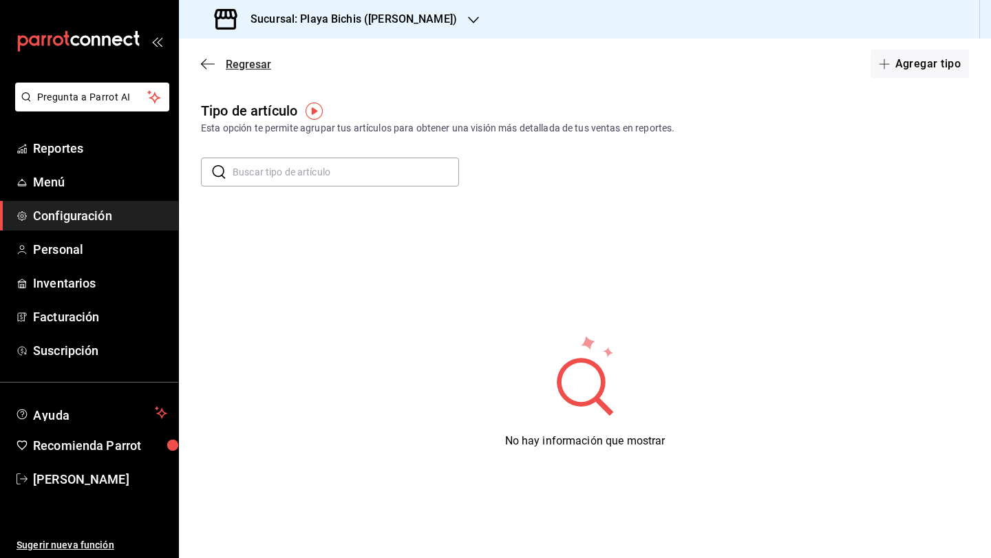
click at [204, 70] on icon "button" at bounding box center [208, 64] width 14 height 12
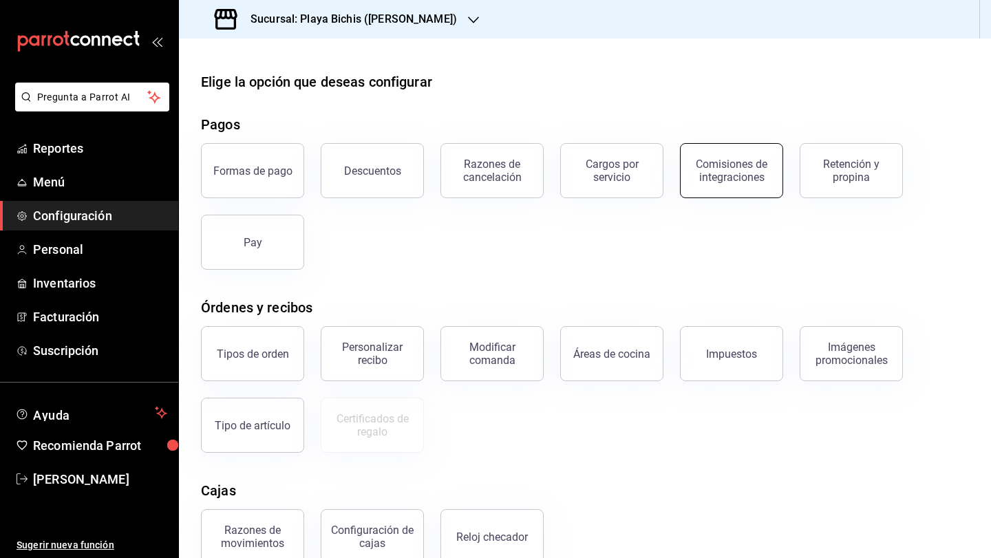
click at [741, 184] on button "Comisiones de integraciones" at bounding box center [731, 170] width 103 height 55
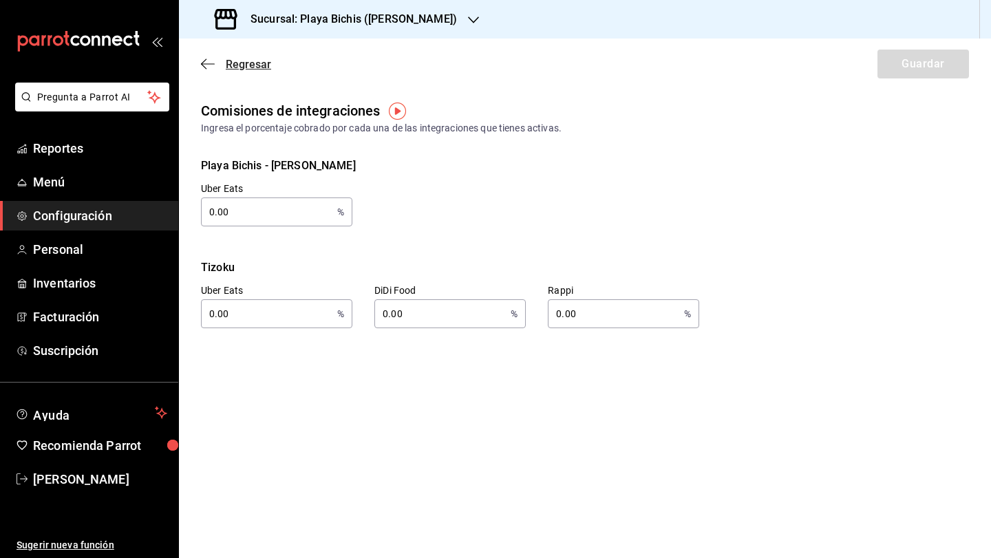
click at [204, 61] on icon "button" at bounding box center [208, 64] width 14 height 12
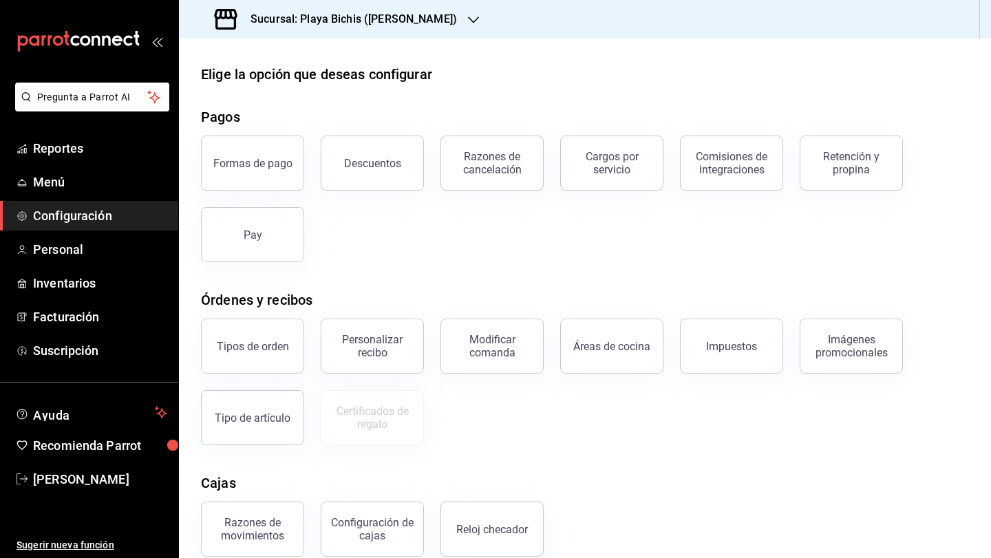
scroll to position [13, 0]
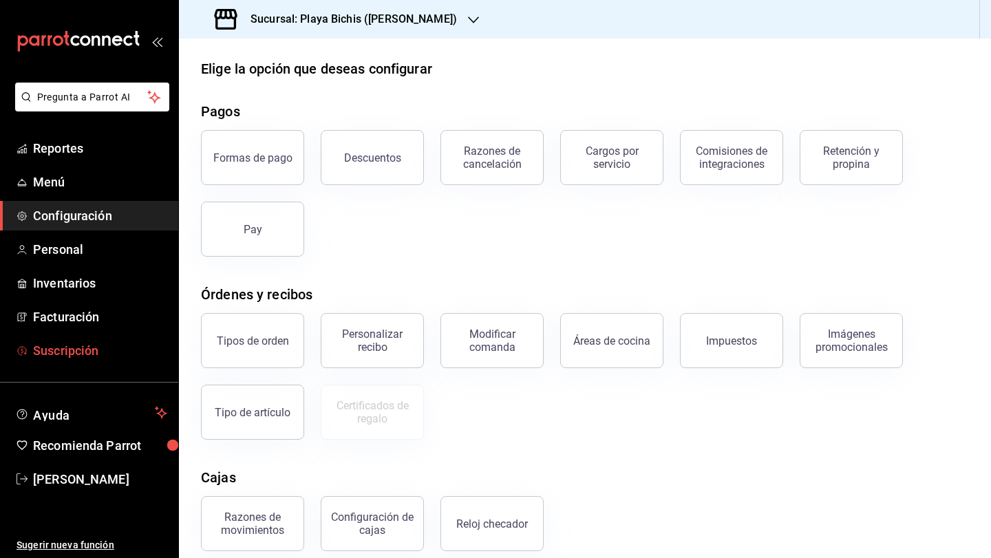
click at [67, 343] on span "Suscripción" at bounding box center [100, 350] width 134 height 19
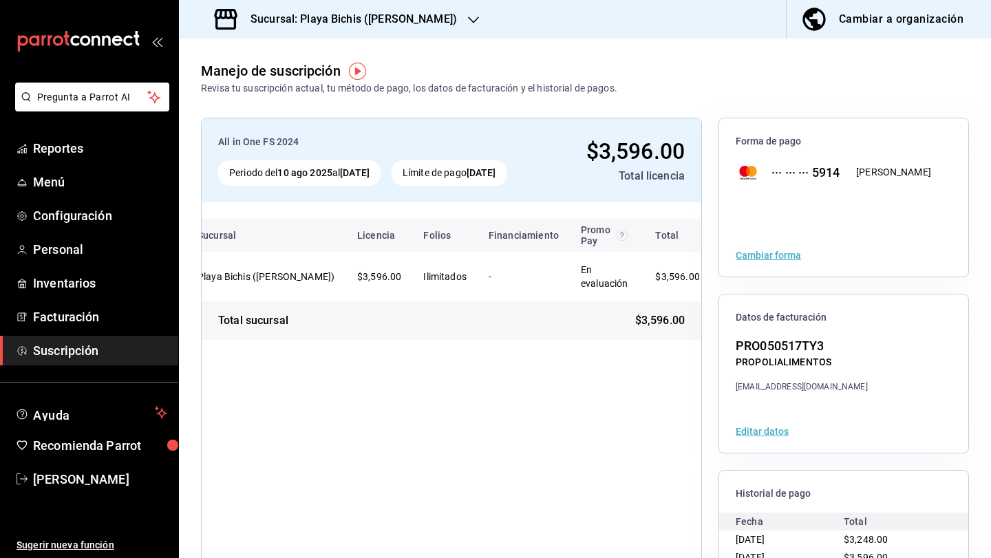
scroll to position [0, 36]
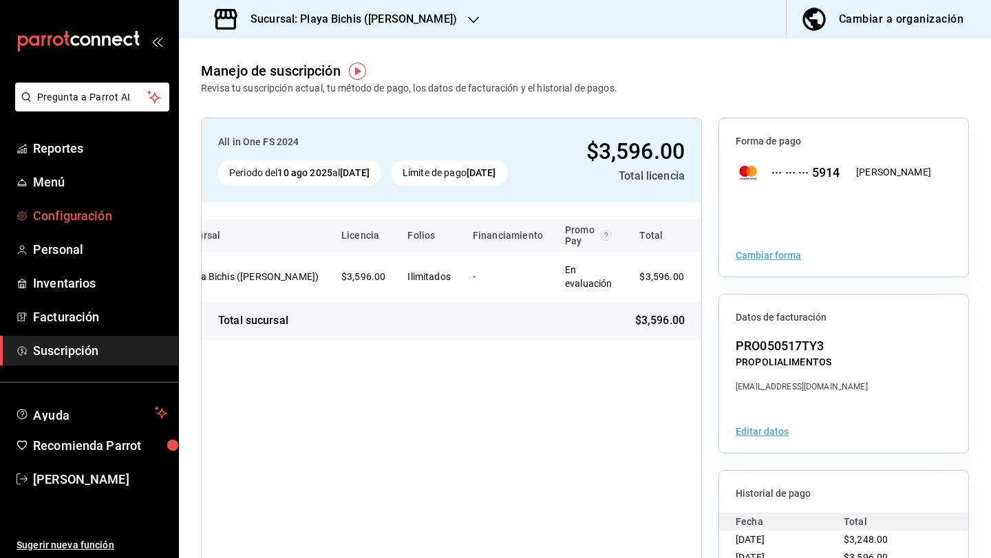
click at [87, 217] on span "Configuración" at bounding box center [100, 216] width 134 height 19
